Goal: Find specific page/section: Find specific page/section

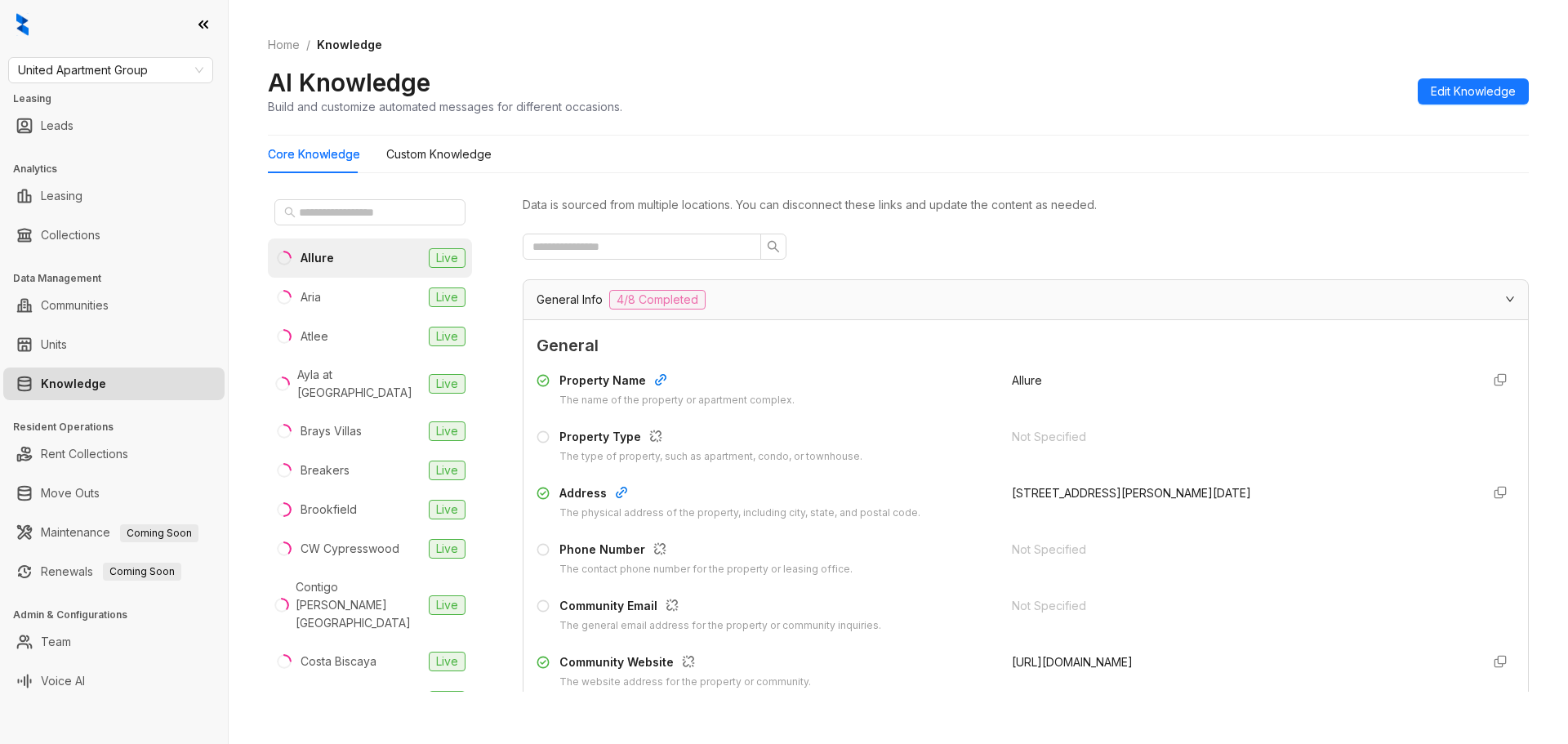
click at [63, 409] on div "United Apartment Group Leasing Leads Analytics Leasing Collections Data Managem…" at bounding box center [114, 372] width 228 height 744
click at [76, 388] on link "Knowledge" at bounding box center [74, 384] width 65 height 33
click at [67, 339] on link "Units" at bounding box center [54, 345] width 26 height 33
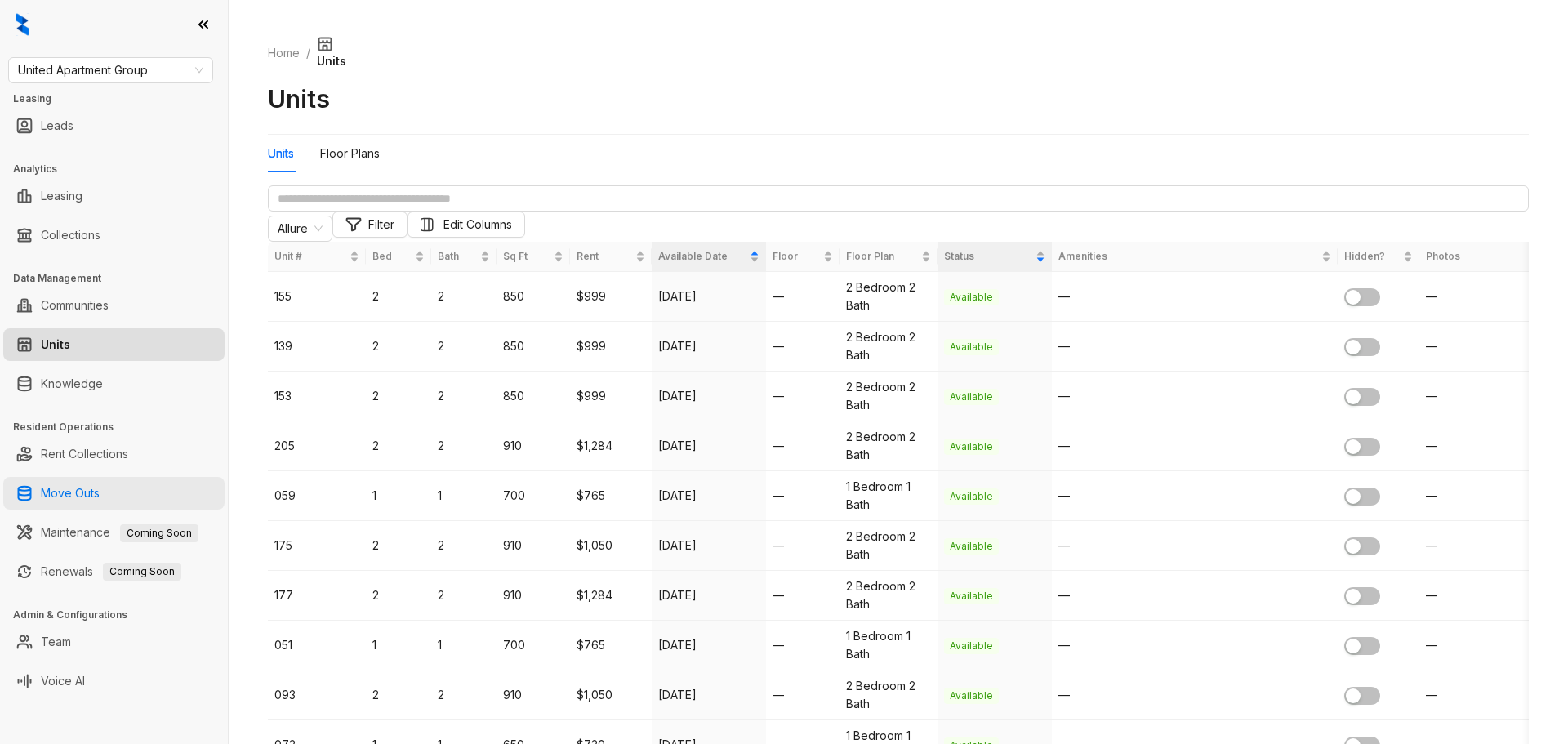
click at [67, 485] on link "Move Outs" at bounding box center [70, 493] width 58 height 33
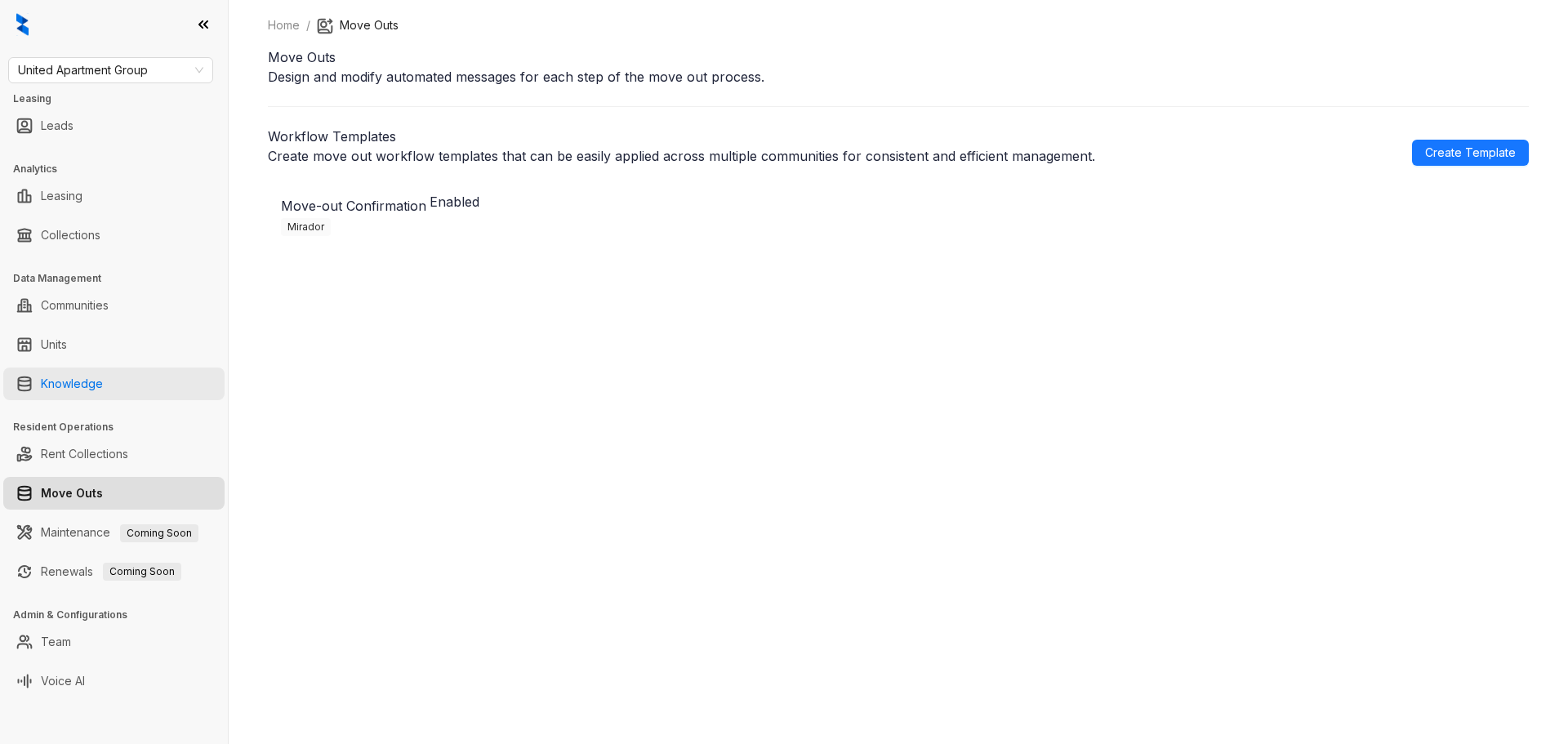
click at [79, 386] on link "Knowledge" at bounding box center [72, 384] width 62 height 33
